Goal: Information Seeking & Learning: Find specific page/section

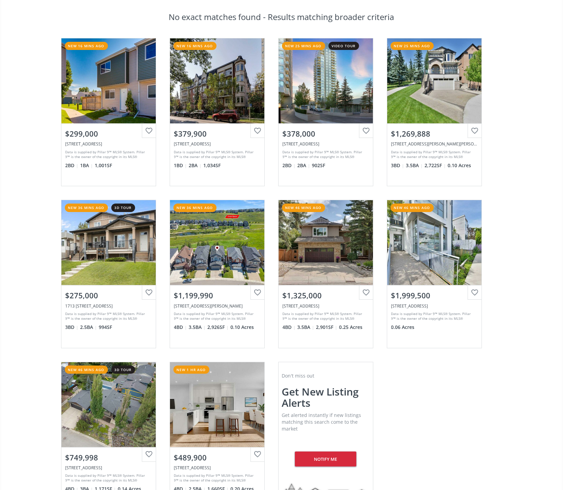
click at [512, 78] on div "No exact matches found - Results matching broader criteria [GEOGRAPHIC_DATA] ne…" at bounding box center [281, 252] width 563 height 527
